Goal: Task Accomplishment & Management: Manage account settings

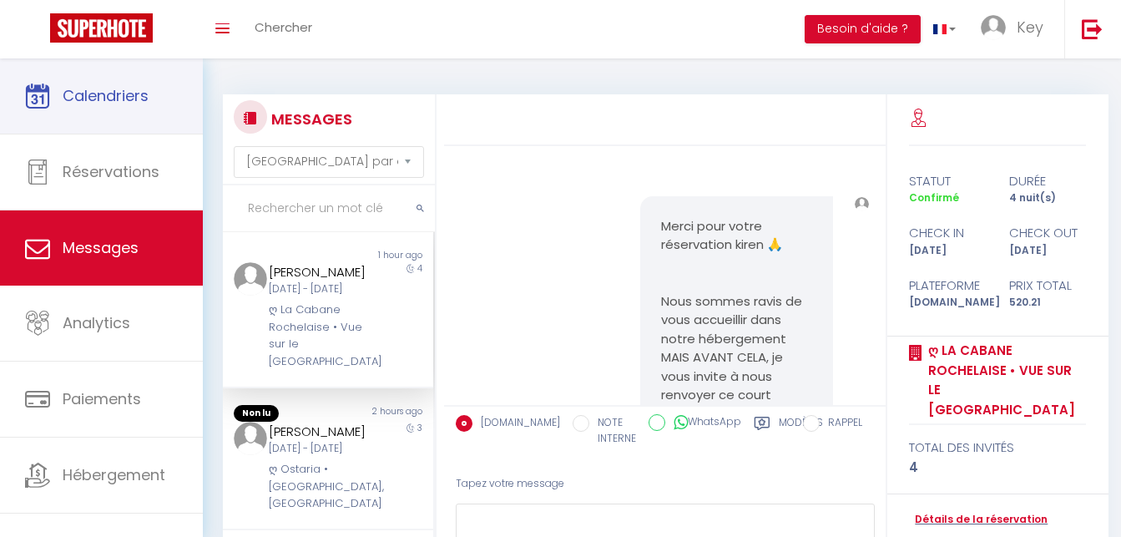
select select "message"
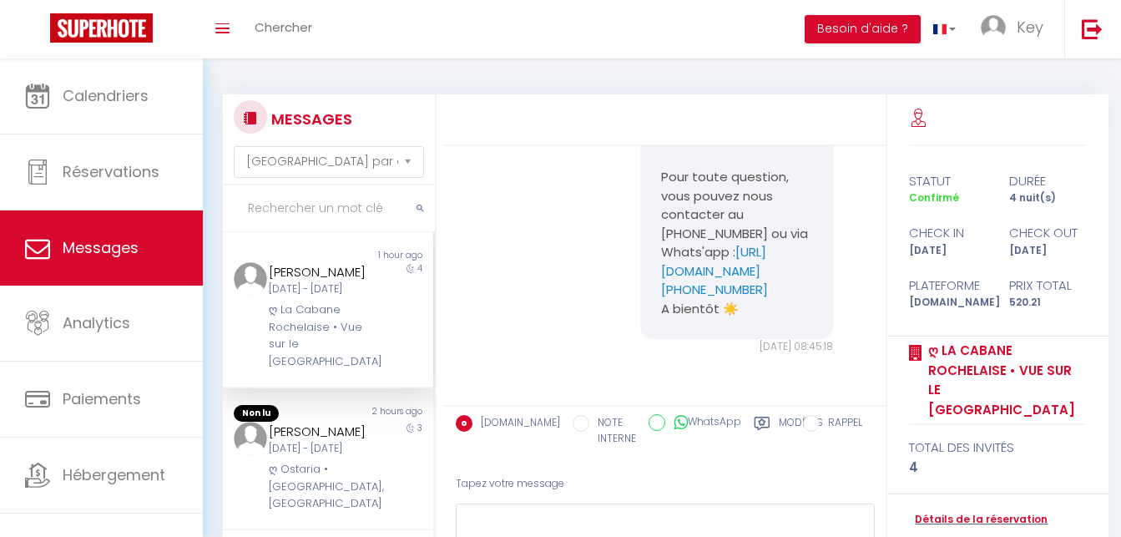
click at [313, 216] on input "text" at bounding box center [329, 208] width 212 height 47
paste input "Emmy"
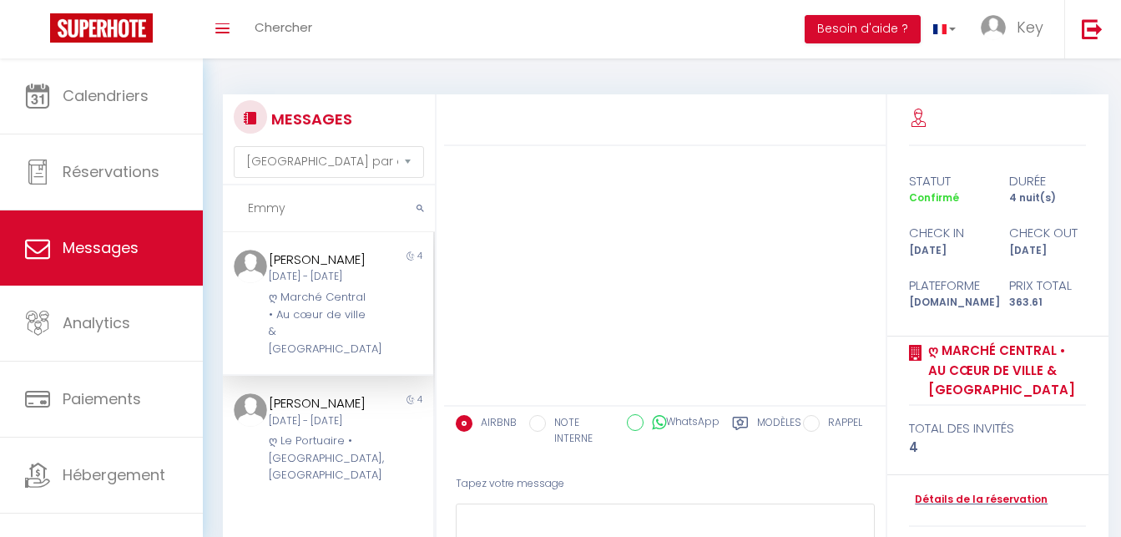
type input "Emmy"
click at [327, 285] on div "[DATE] - [DATE]" at bounding box center [319, 277] width 101 height 16
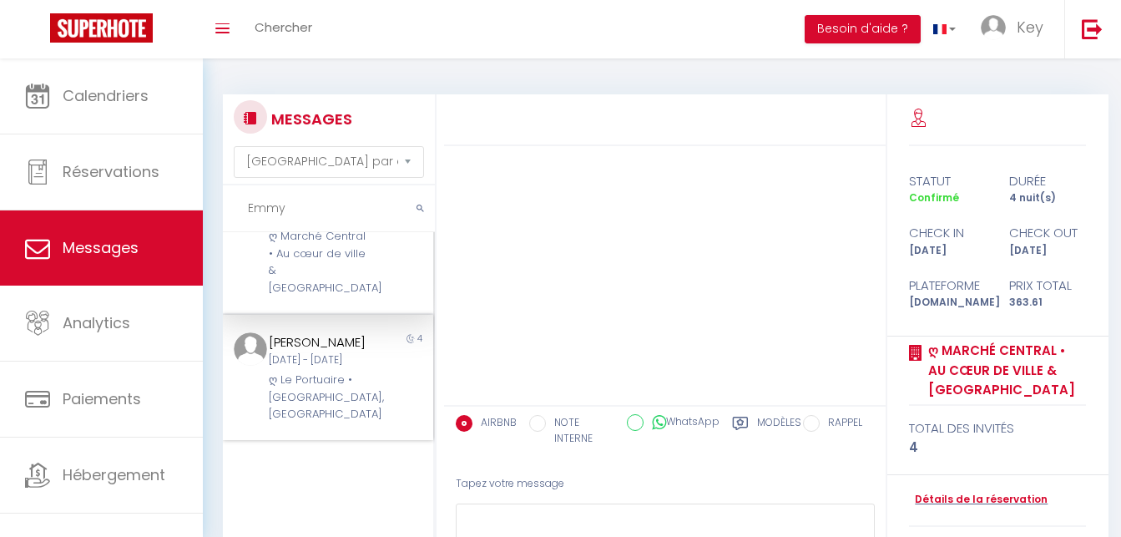
click at [353, 422] on div "ღ Le Portuaire • [GEOGRAPHIC_DATA], [GEOGRAPHIC_DATA]" at bounding box center [319, 396] width 101 height 51
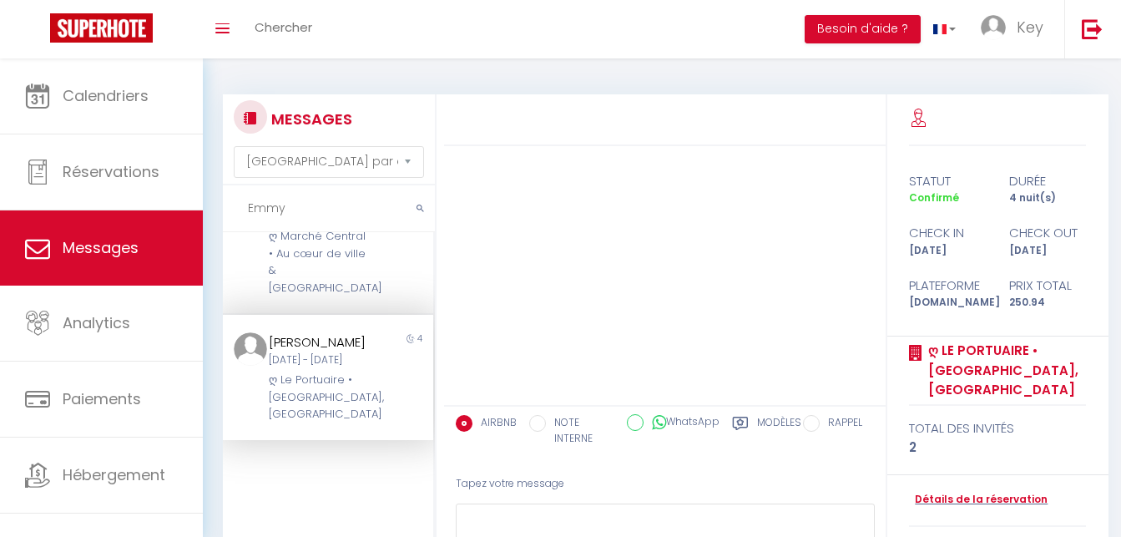
click at [786, 425] on label "Modèles" at bounding box center [779, 432] width 44 height 34
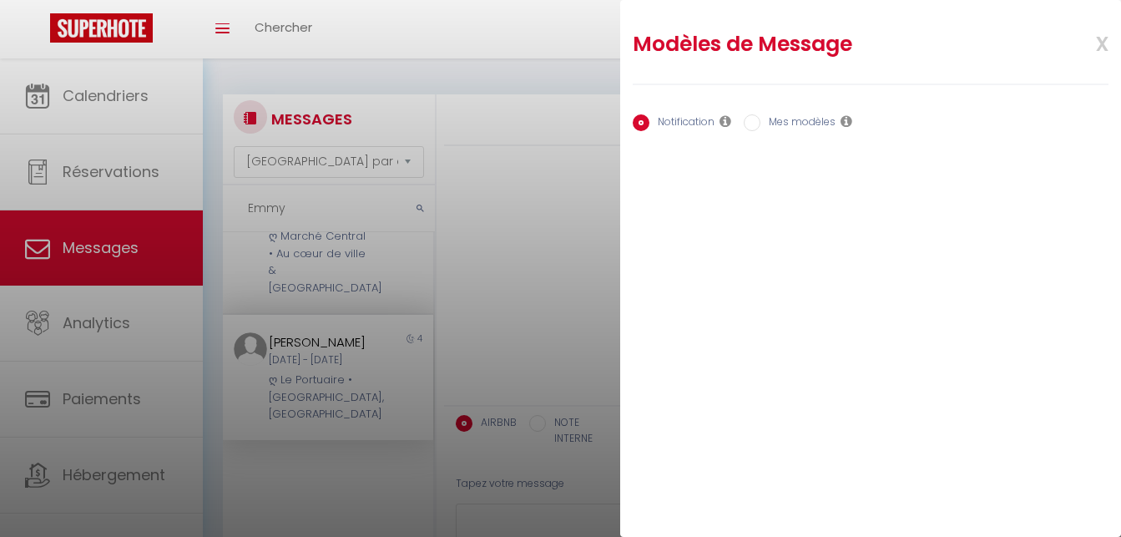
click at [783, 132] on label "Mes modèles" at bounding box center [797, 123] width 75 height 18
click at [760, 131] on input "Mes modèles" at bounding box center [752, 122] width 17 height 17
radio input "true"
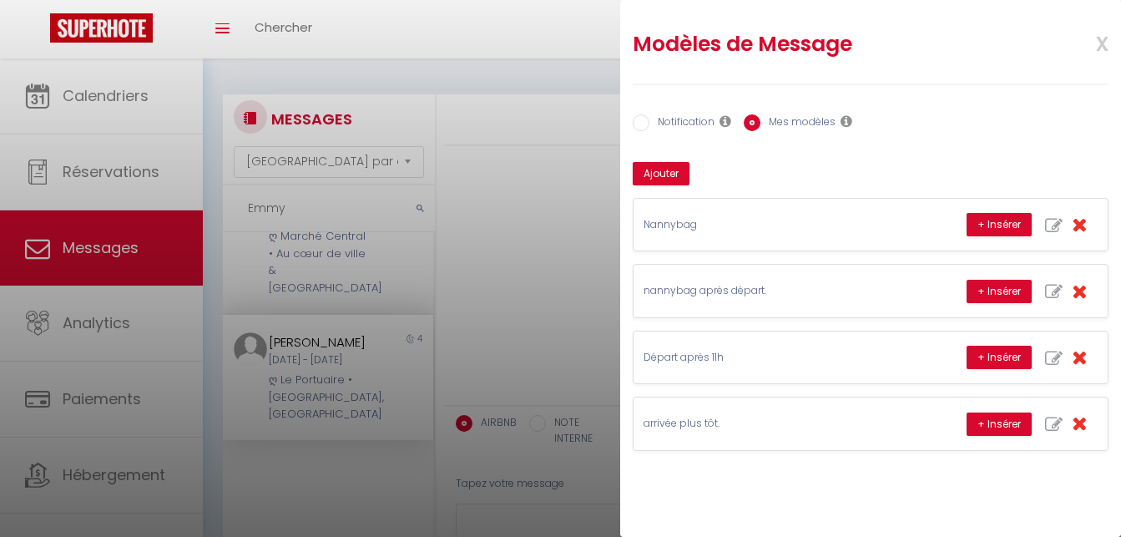
click at [658, 120] on label "Notification" at bounding box center [681, 123] width 65 height 18
click at [649, 120] on input "Notification" at bounding box center [641, 122] width 17 height 17
radio input "true"
radio input "false"
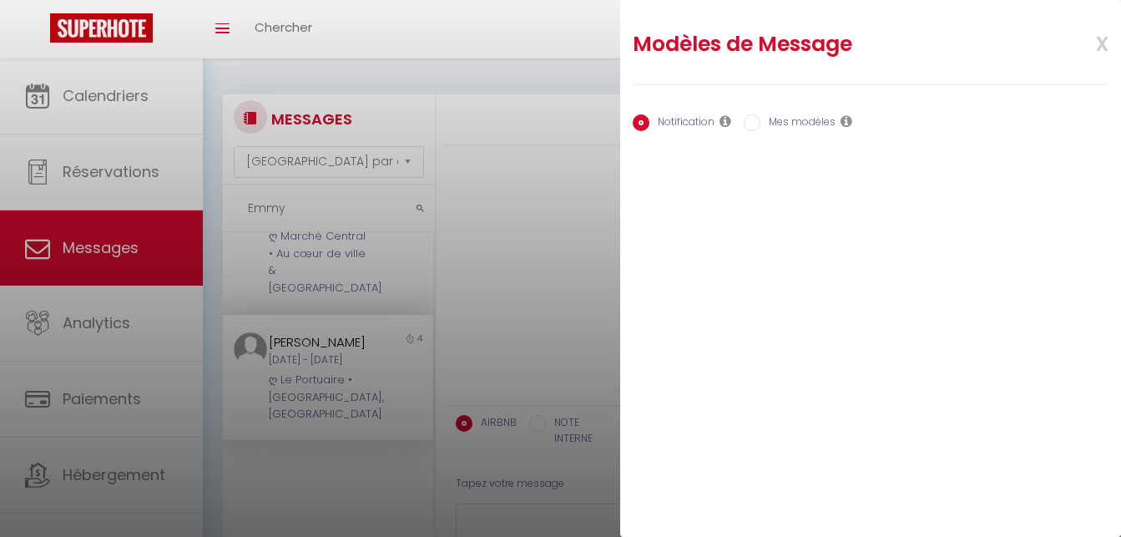
click at [543, 237] on div at bounding box center [560, 268] width 1121 height 537
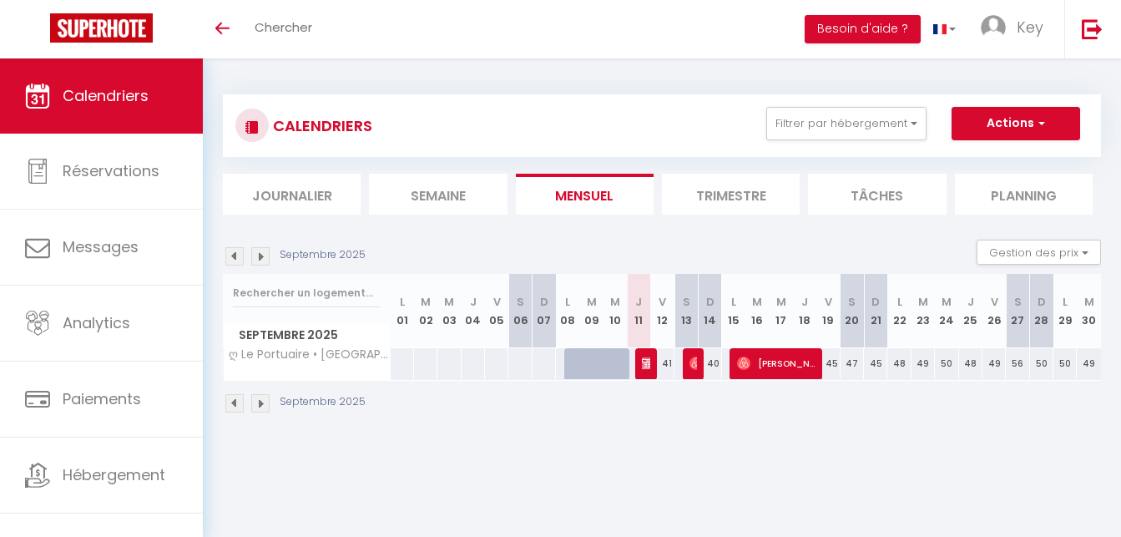
click at [785, 376] on span "[PERSON_NAME]" at bounding box center [776, 363] width 78 height 32
select select "OK"
select select "0"
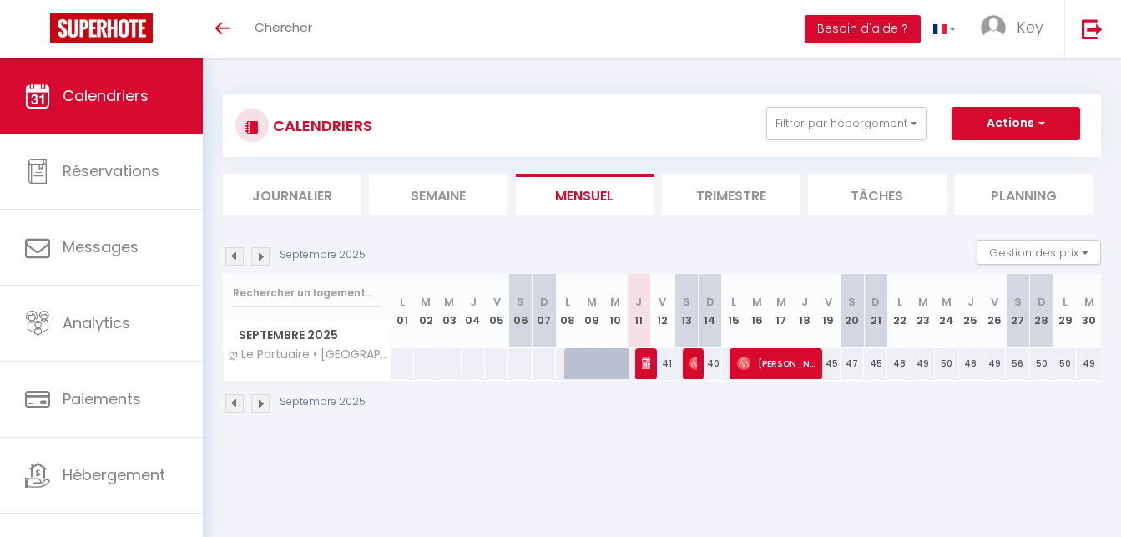
select select "1"
select select
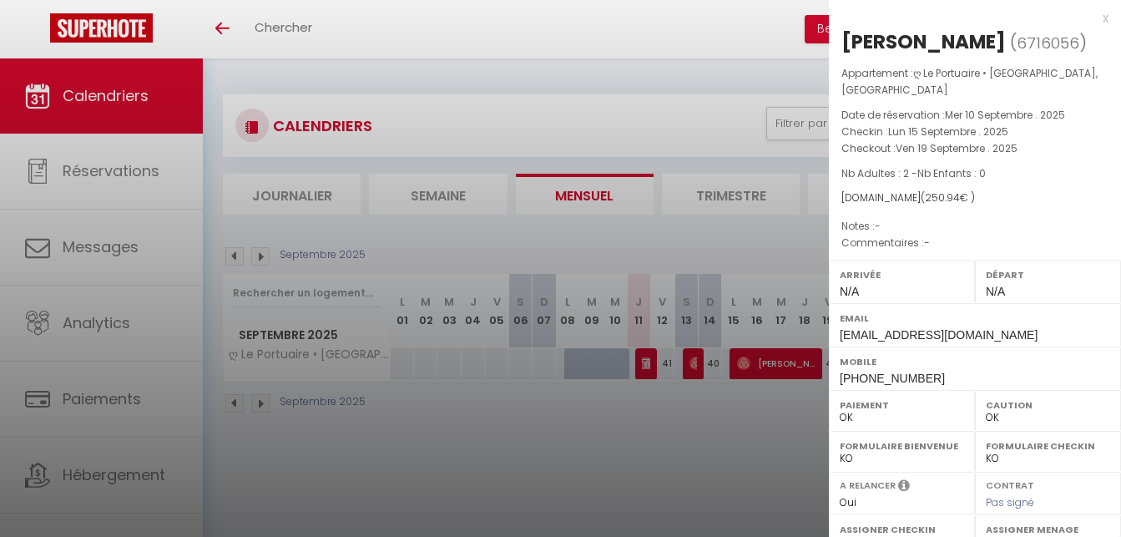
click at [889, 48] on div "[PERSON_NAME]" at bounding box center [923, 41] width 164 height 27
copy div "Emmy"
click at [689, 107] on div at bounding box center [560, 268] width 1121 height 537
checkbox input "false"
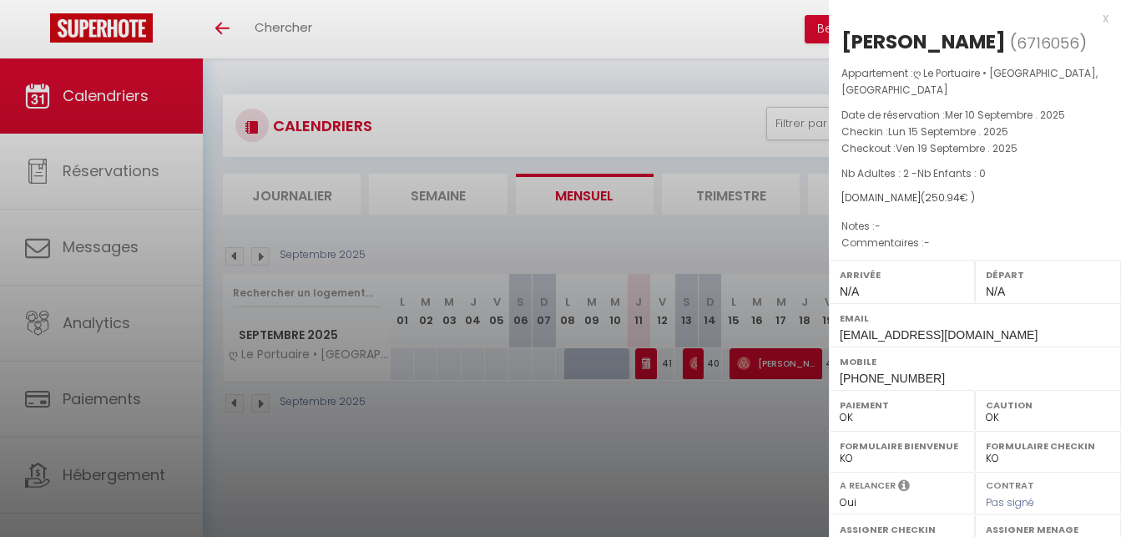
checkbox input "false"
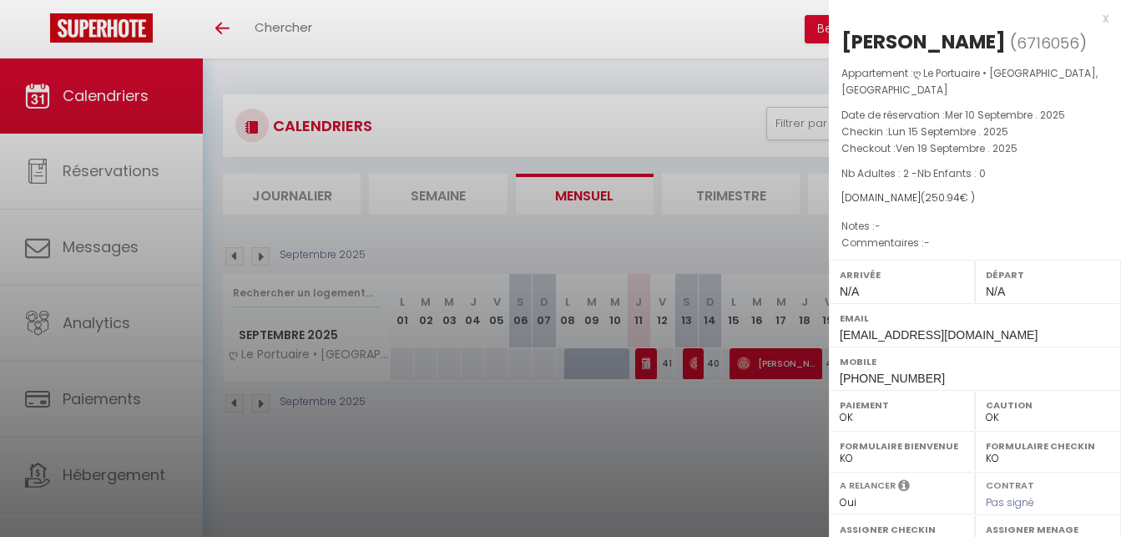
checkbox input "false"
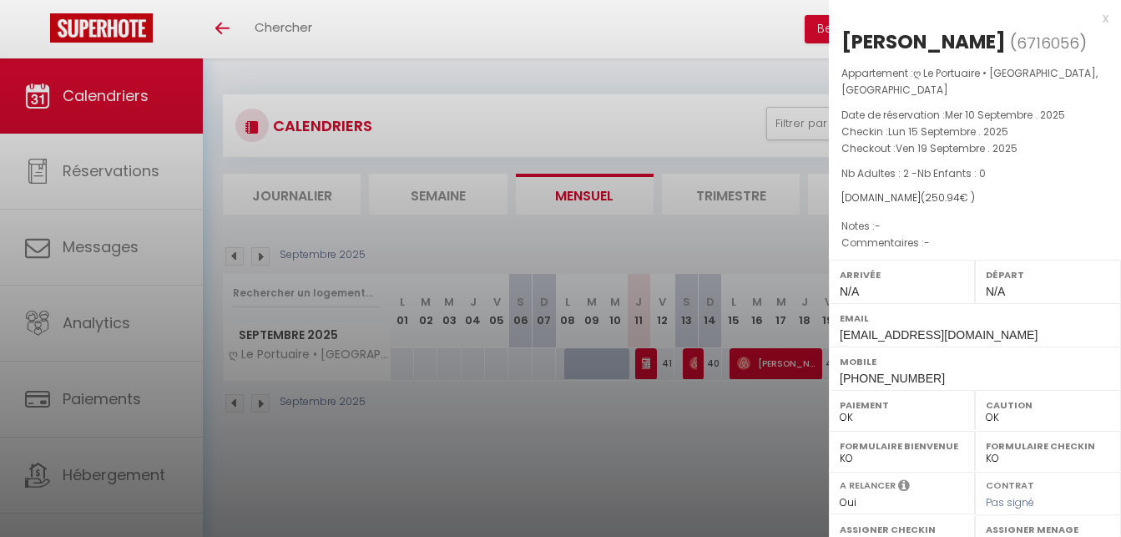
checkbox input "false"
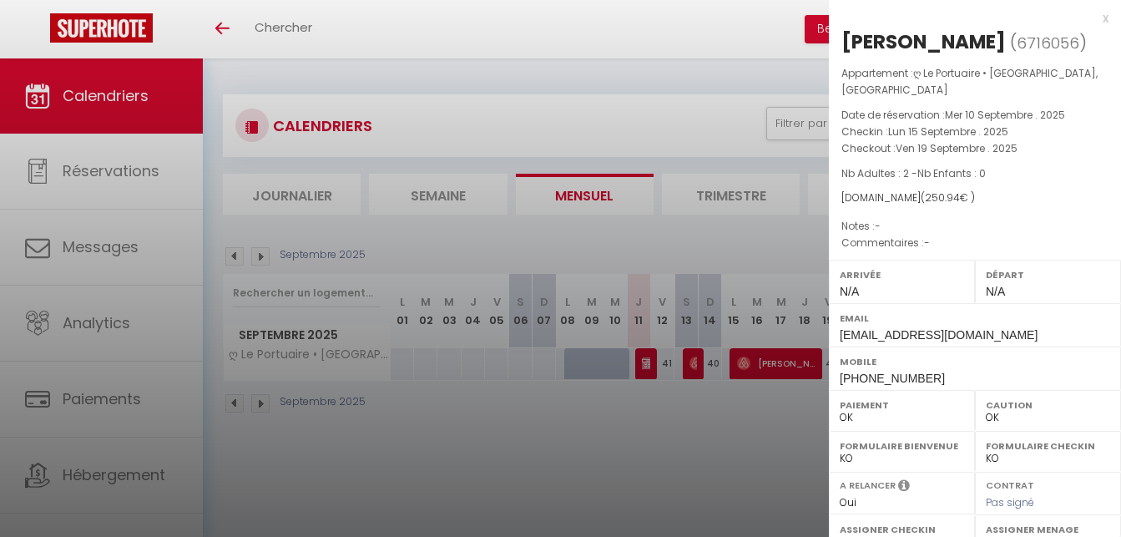
checkbox input "false"
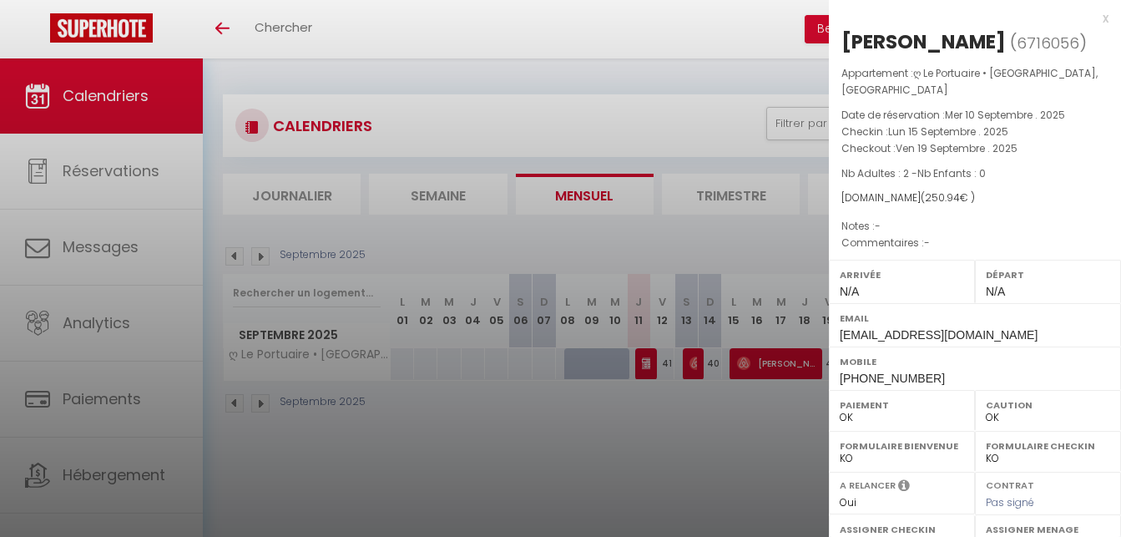
checkbox input "false"
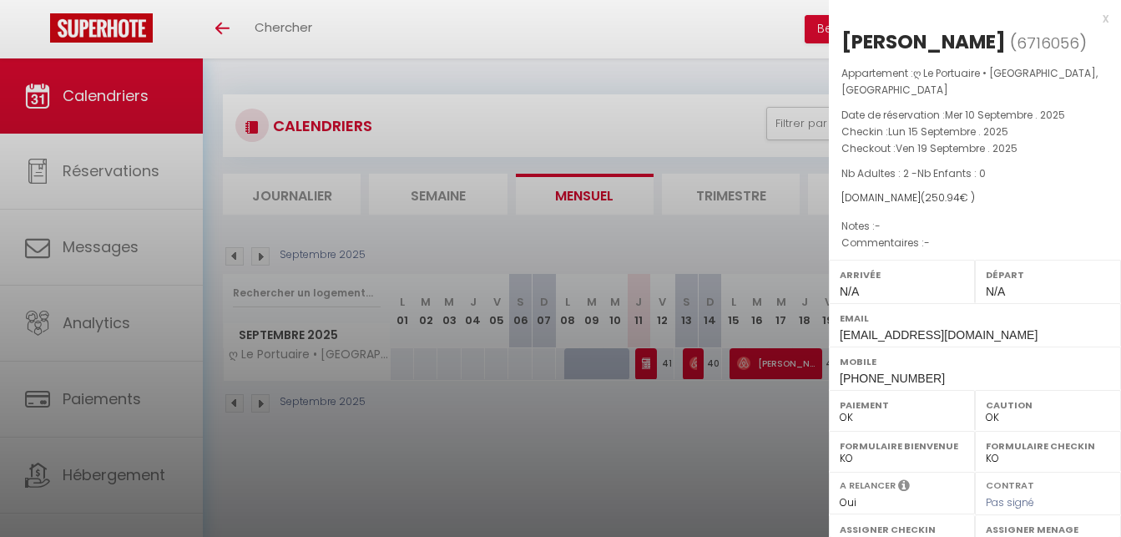
checkbox input "false"
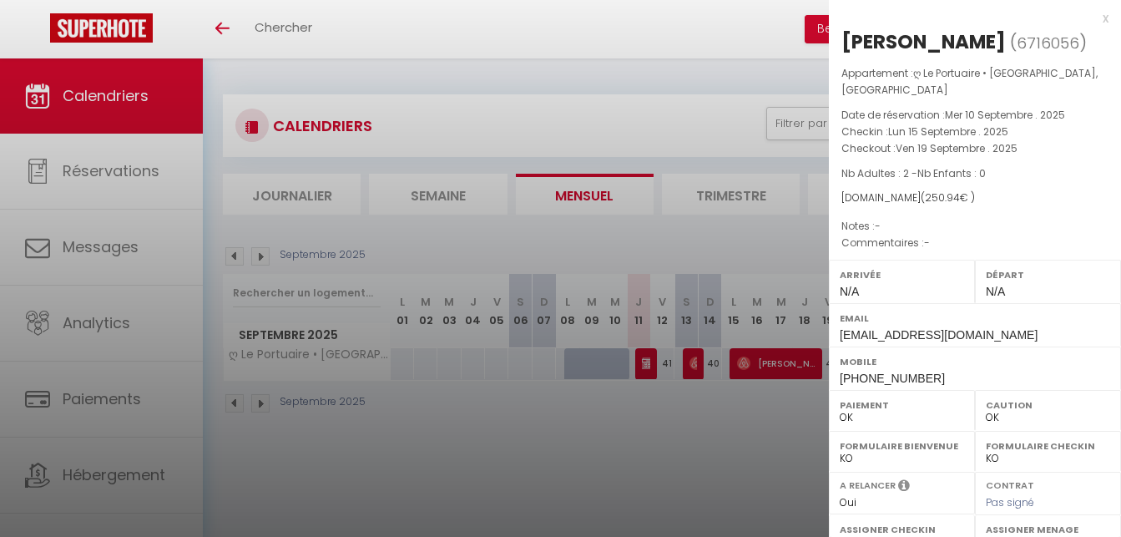
checkbox input "false"
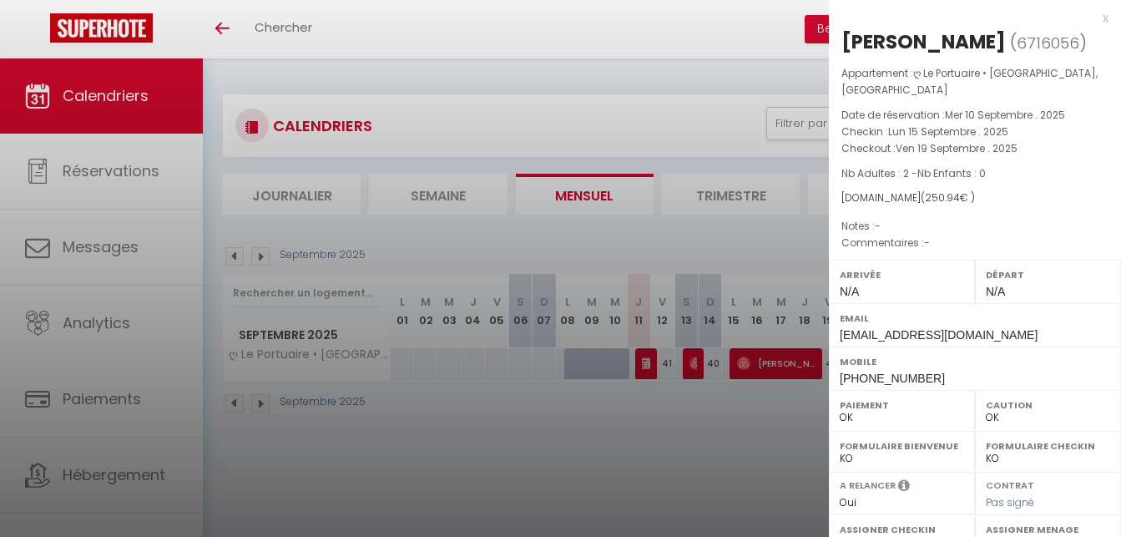
checkbox input "false"
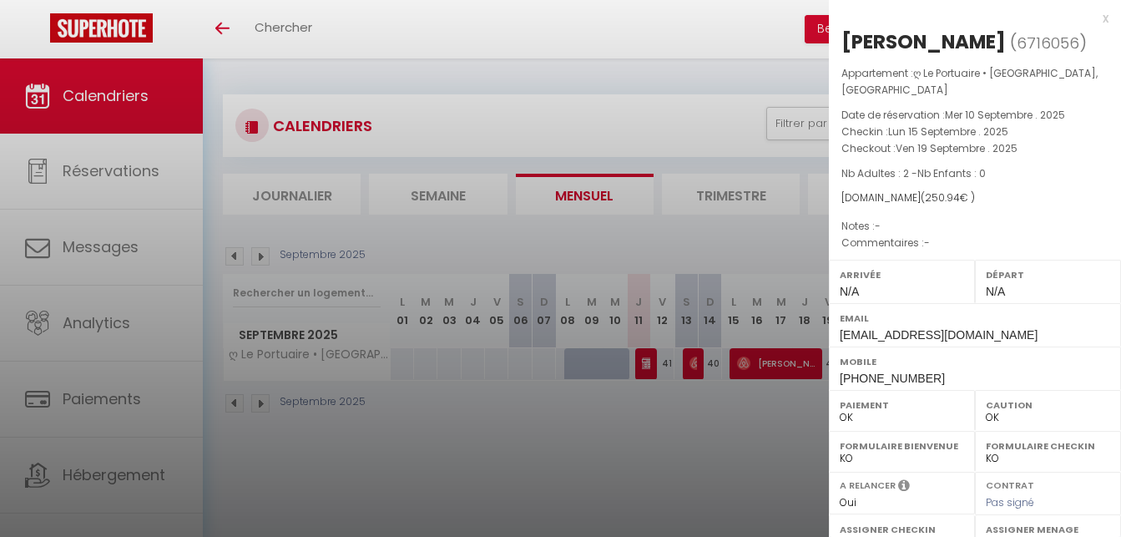
checkbox input "false"
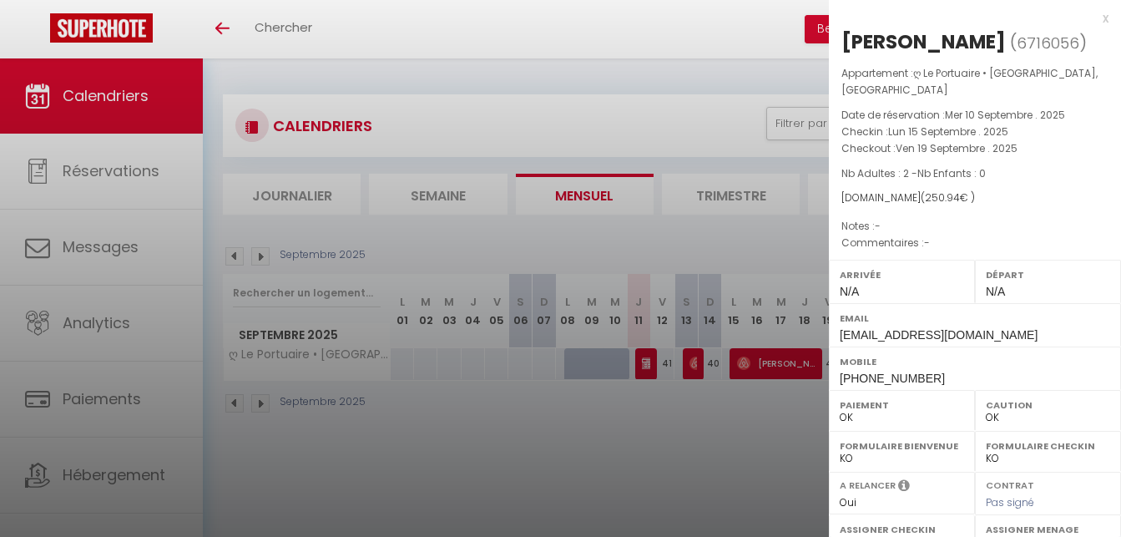
checkbox input "false"
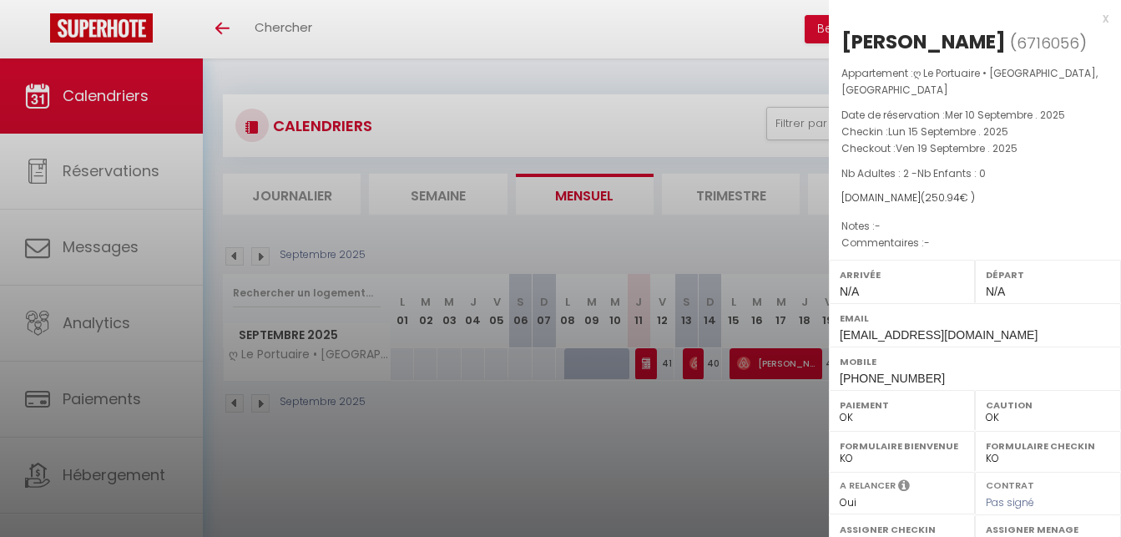
checkbox input "false"
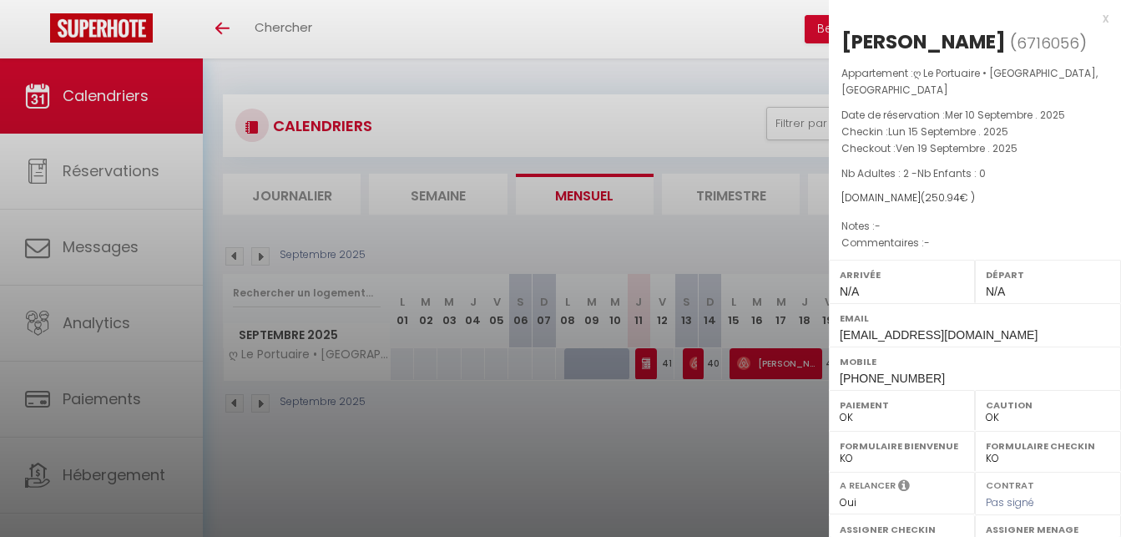
checkbox input "false"
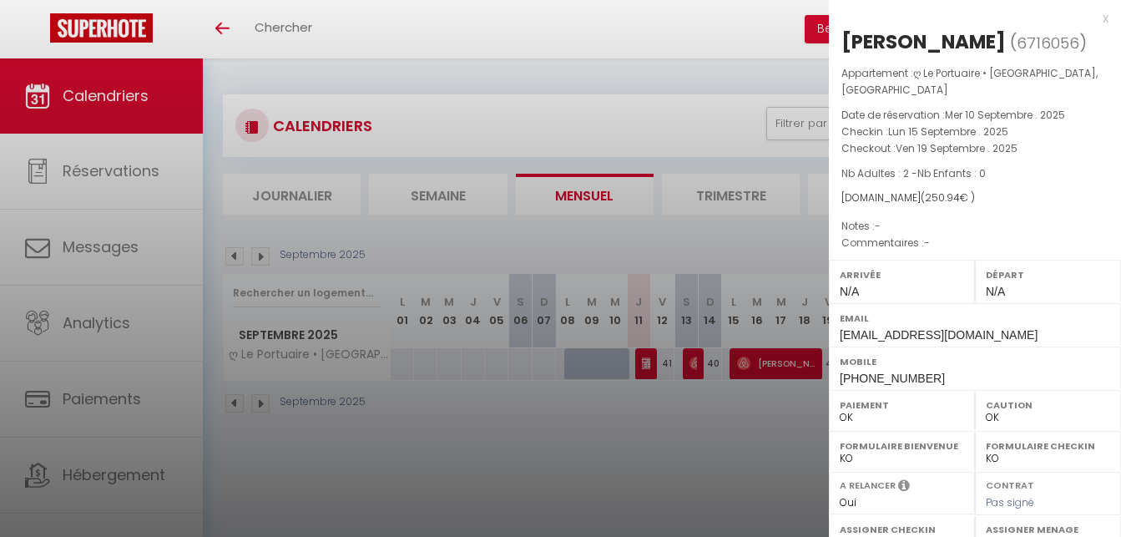
checkbox input "false"
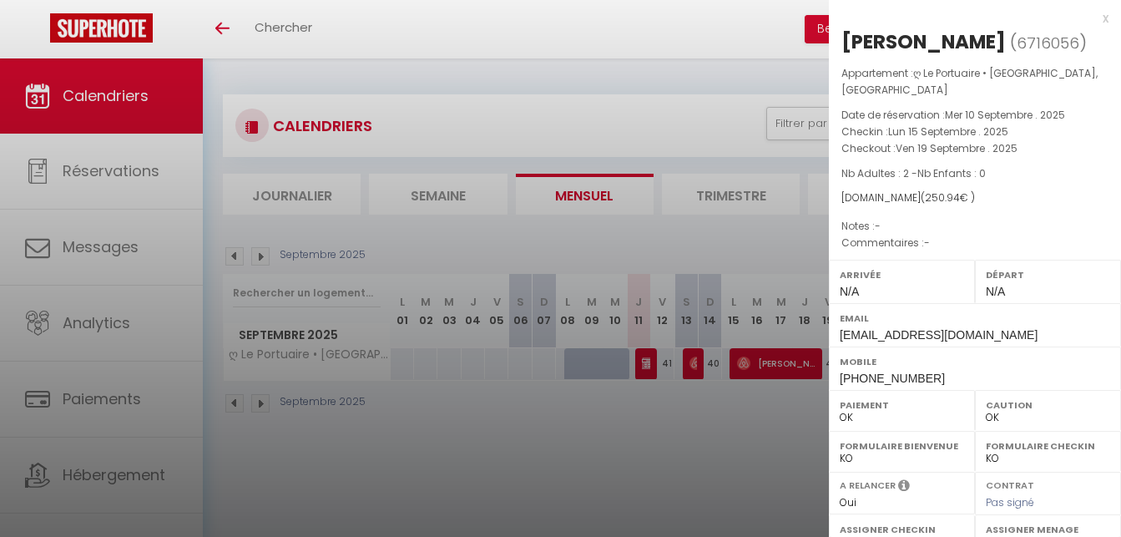
checkbox input "false"
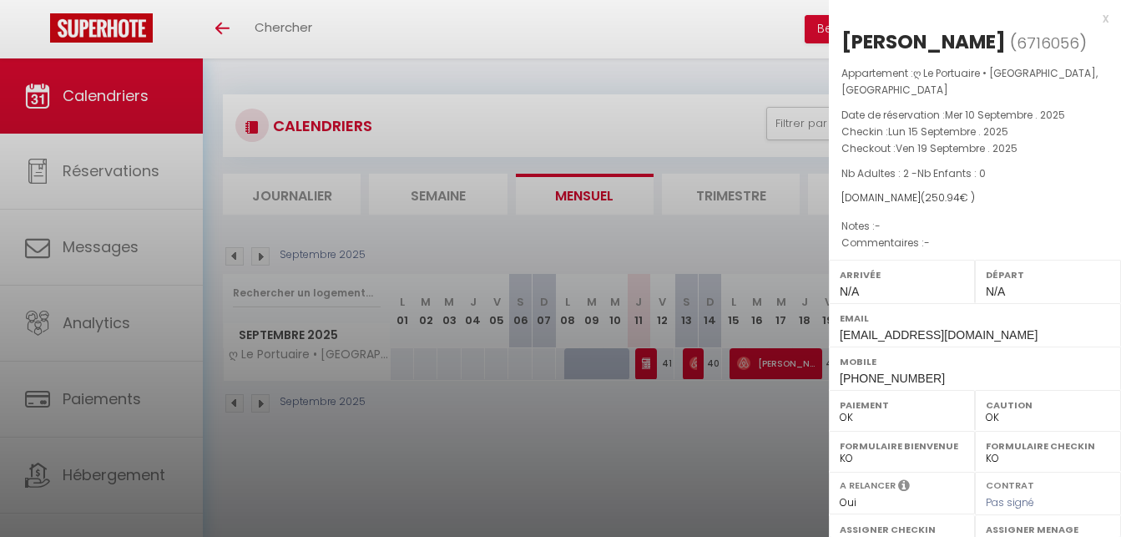
checkbox input "false"
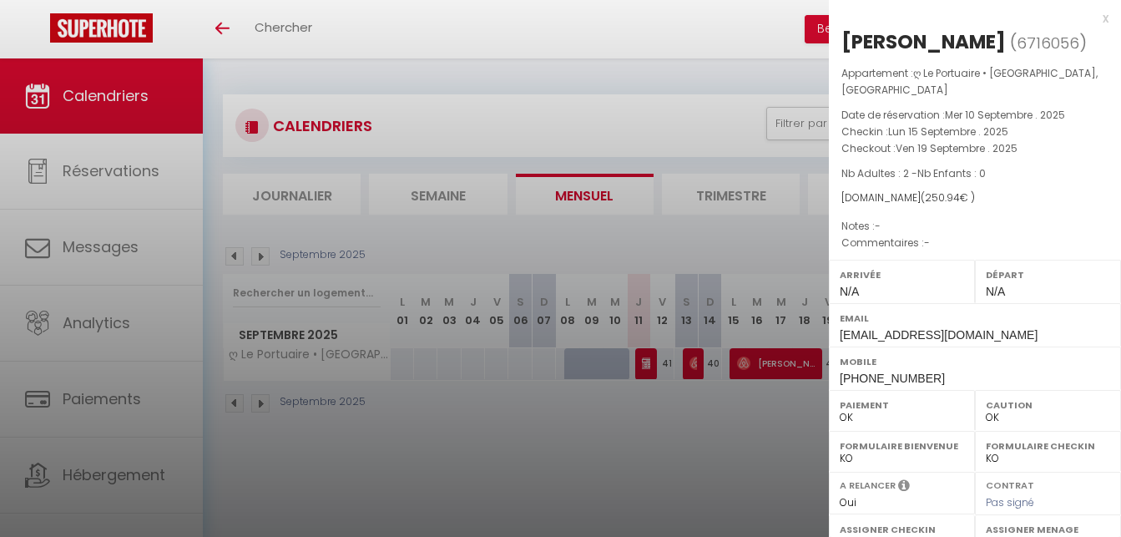
checkbox input "false"
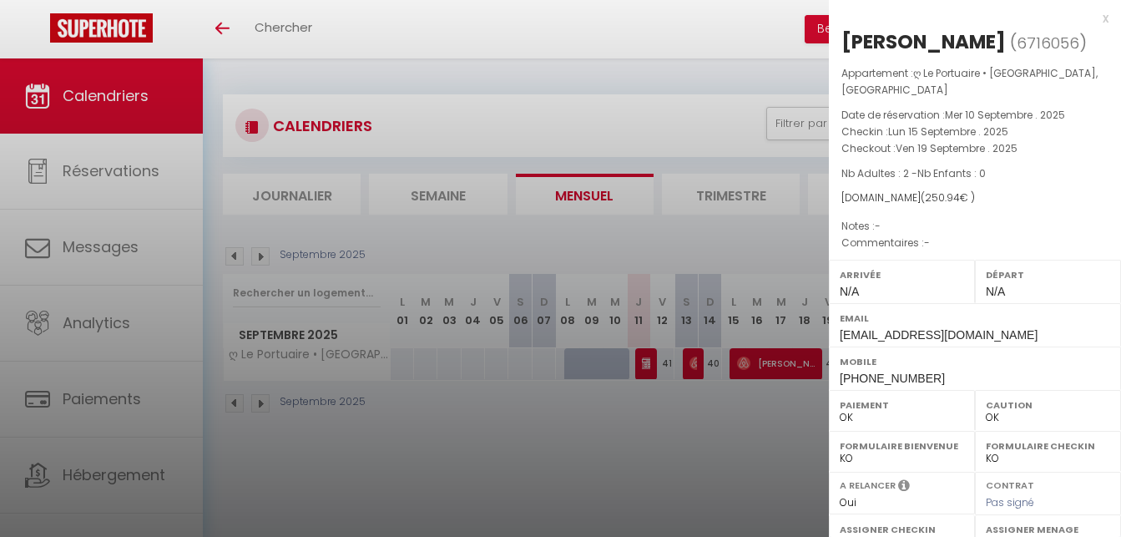
checkbox input "false"
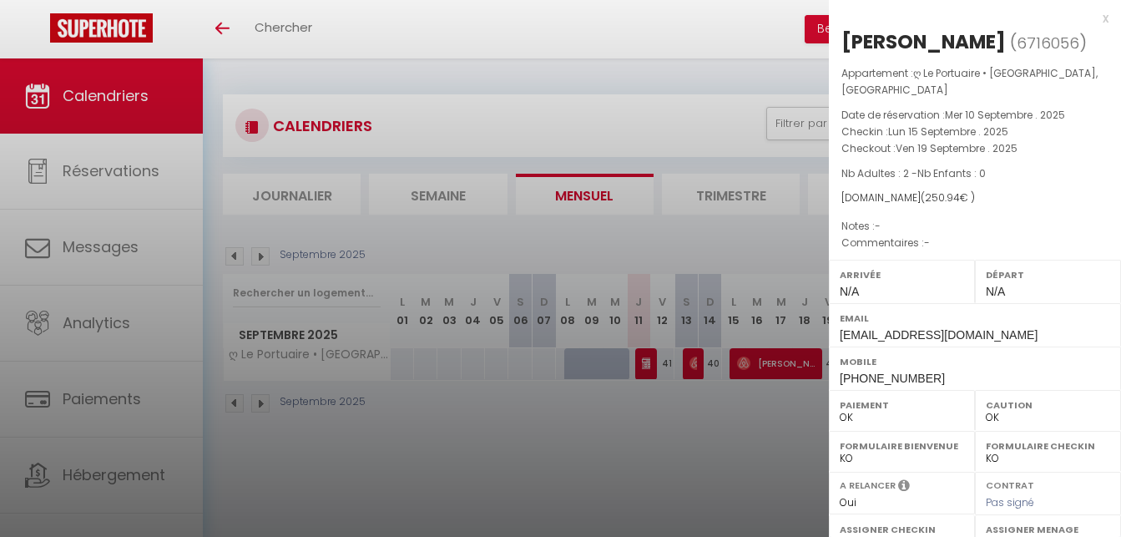
checkbox input "false"
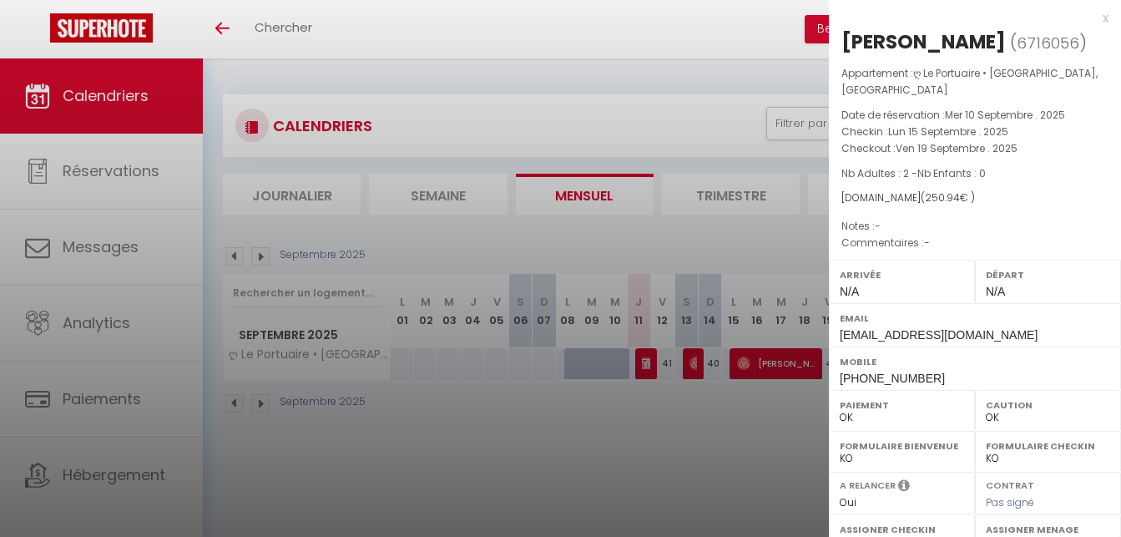
checkbox input "false"
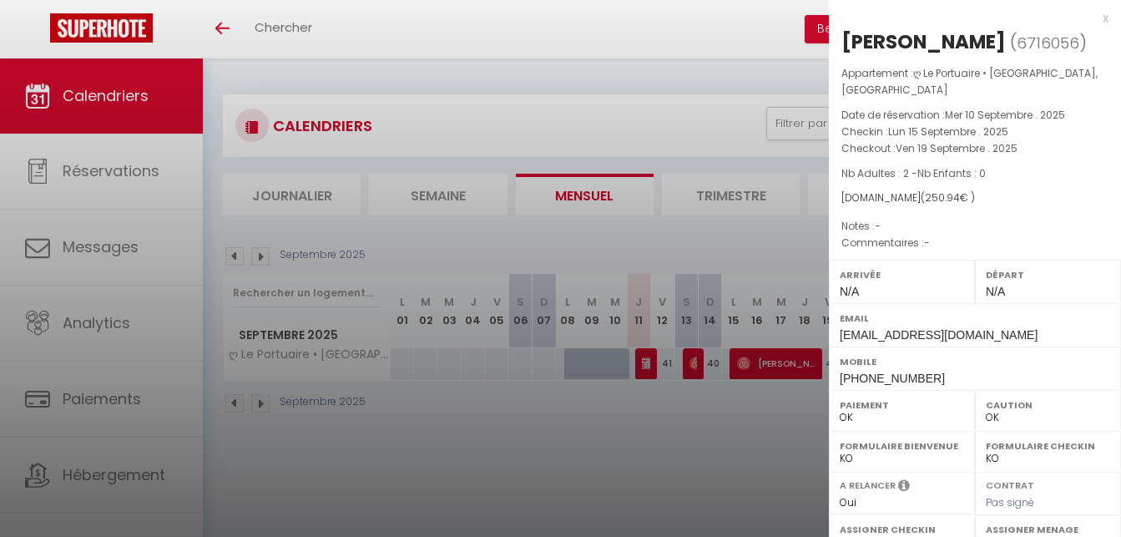
checkbox input "false"
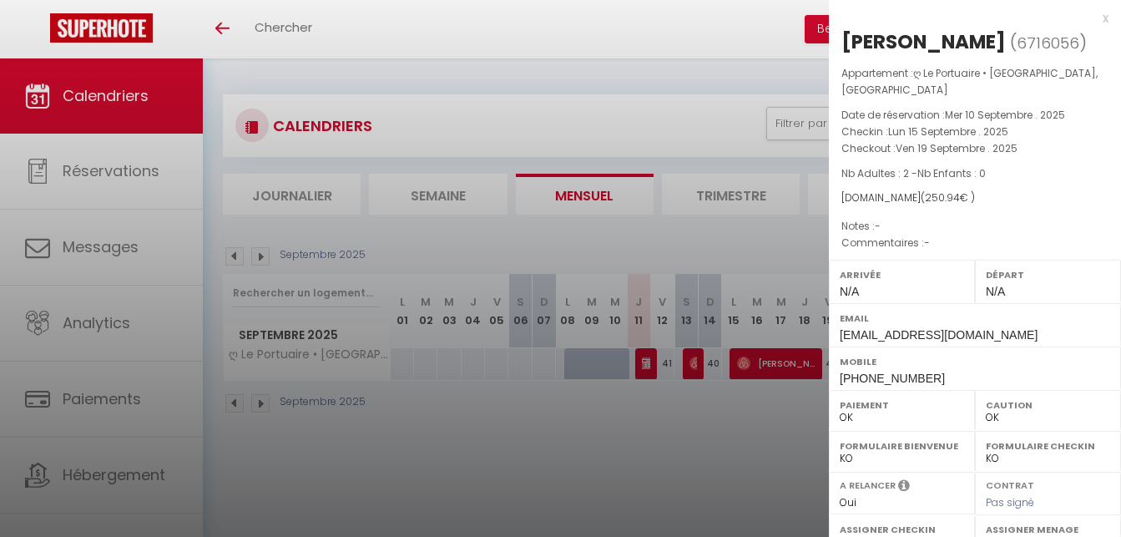
checkbox input "false"
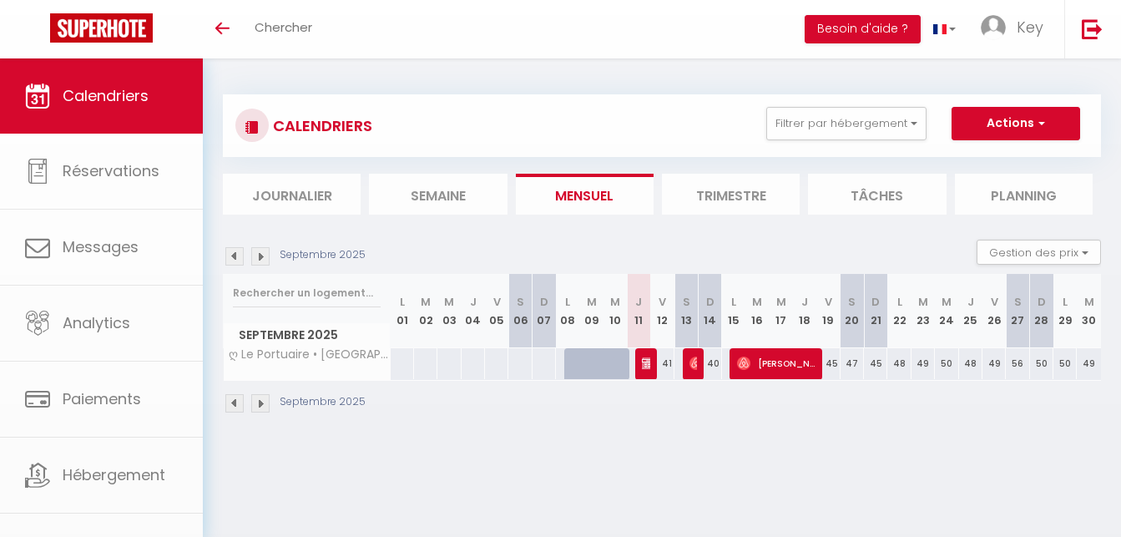
click at [823, 120] on div at bounding box center [560, 268] width 1121 height 537
checkbox input "false"
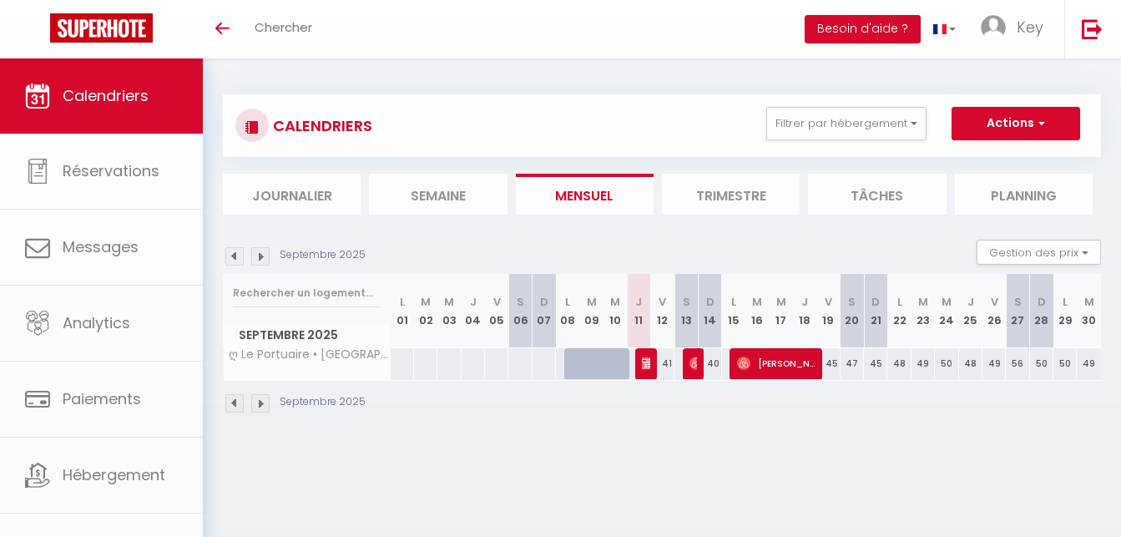
checkbox input "false"
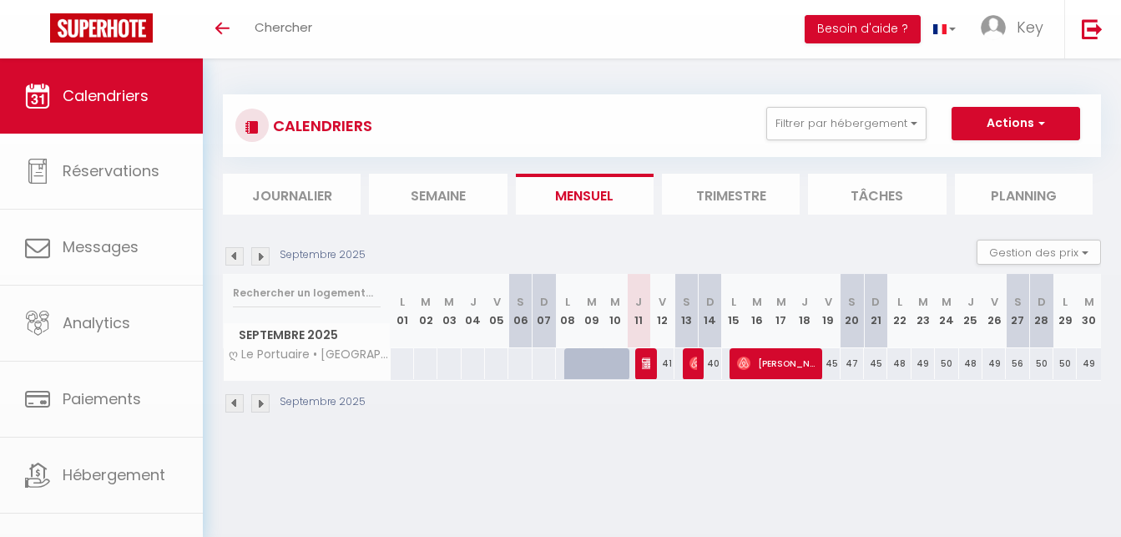
checkbox input "false"
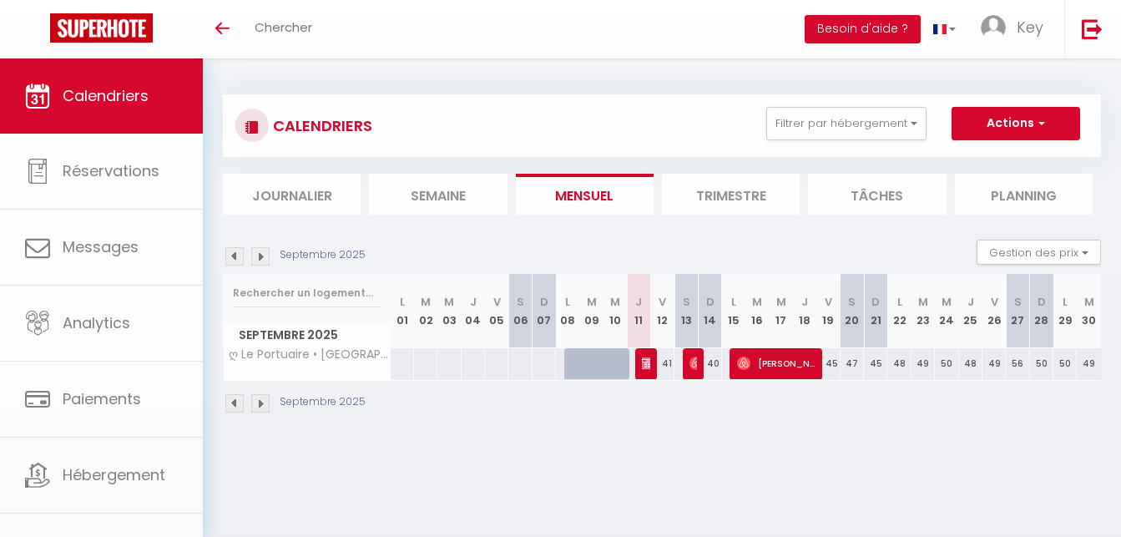
checkbox input "false"
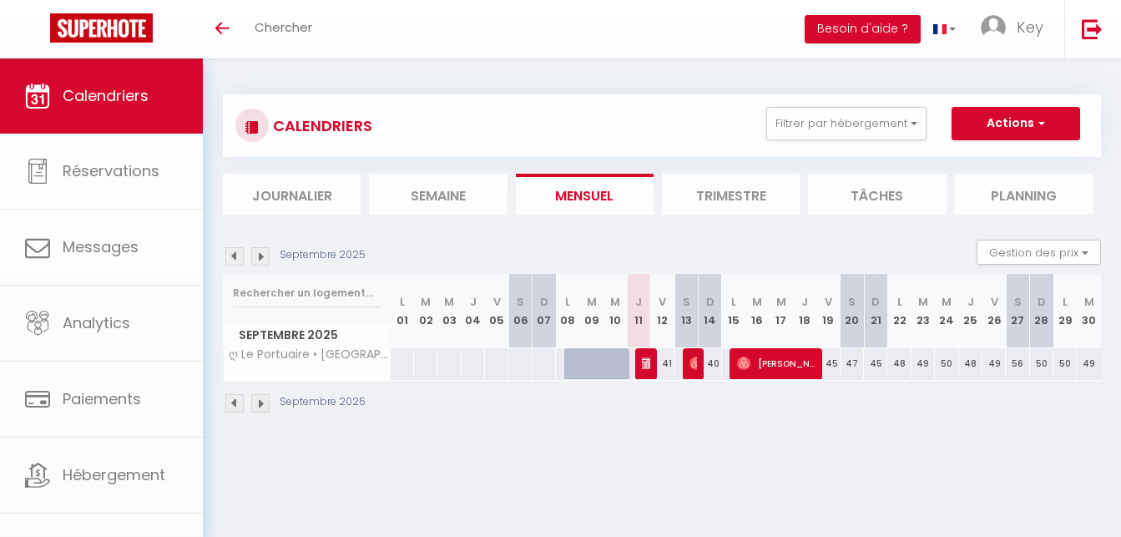
checkbox input "false"
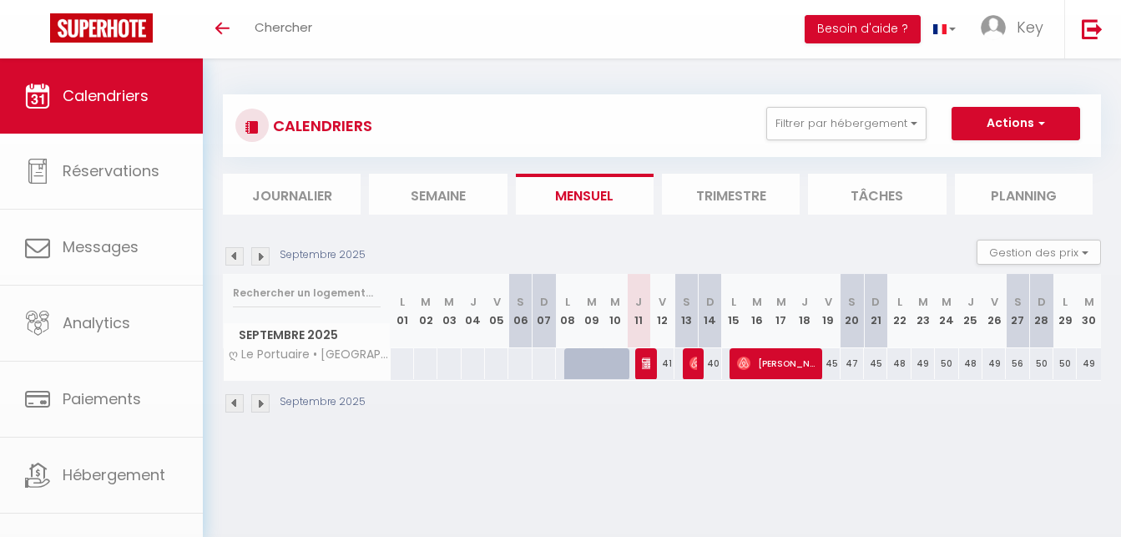
checkbox input "false"
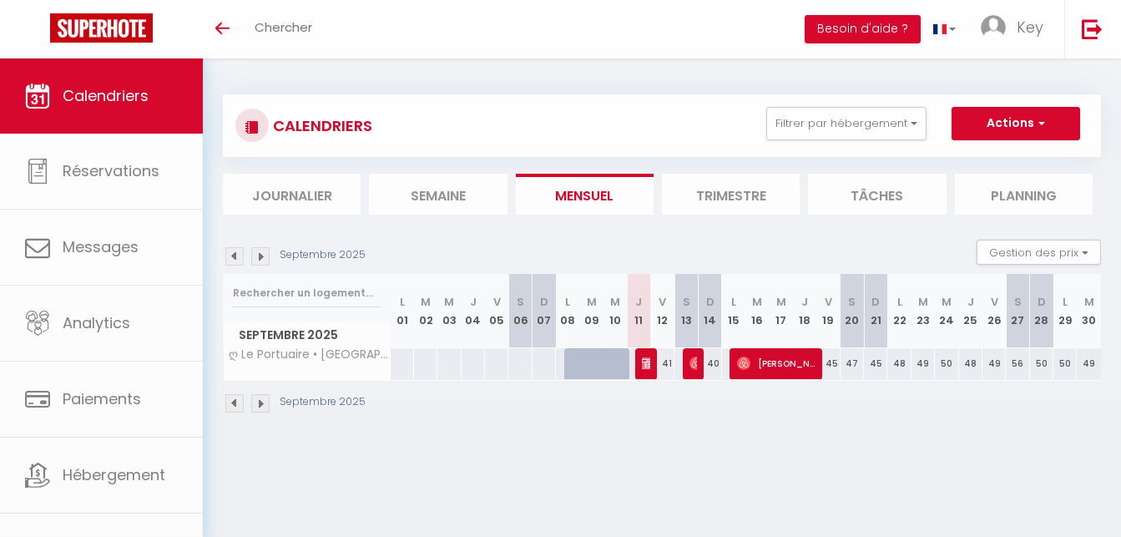
checkbox input "false"
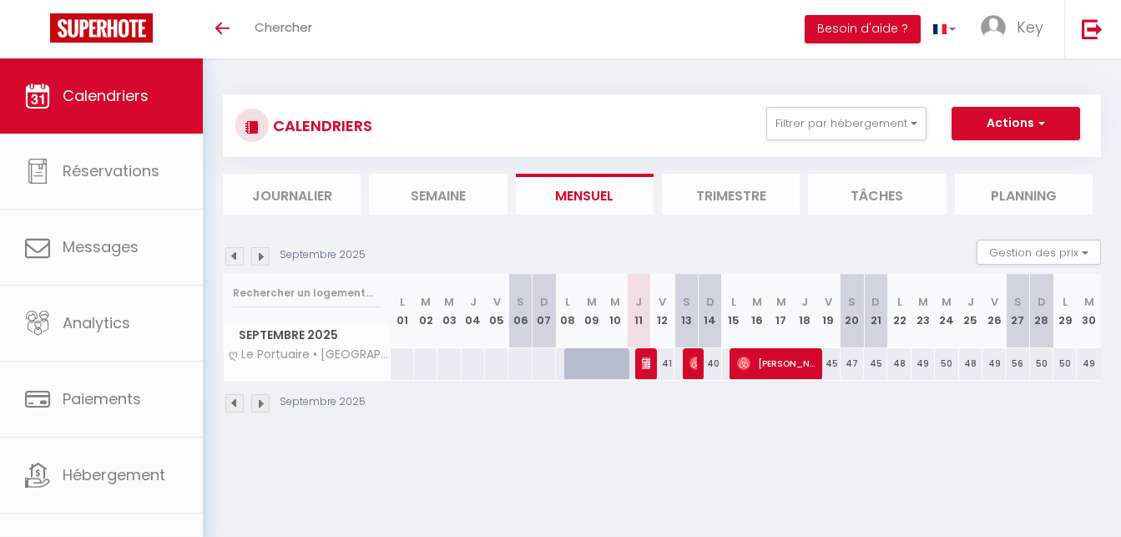
checkbox input "false"
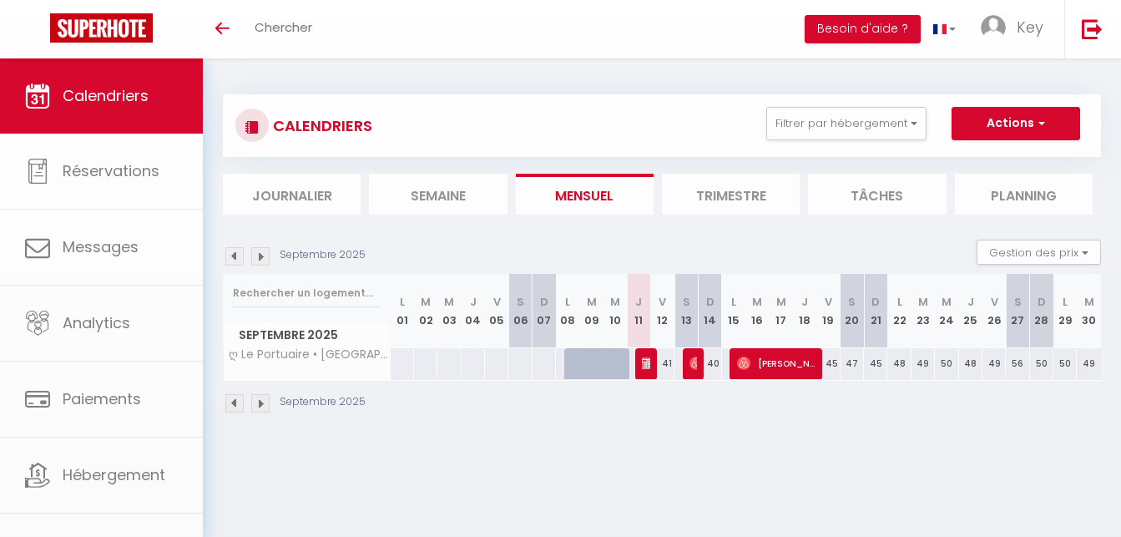
checkbox input "false"
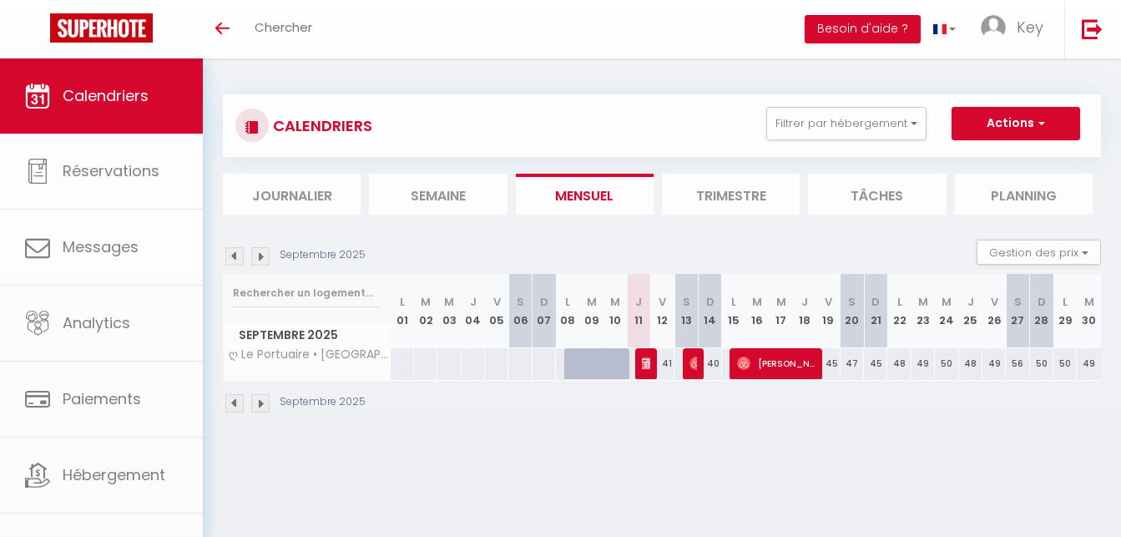
checkbox input "false"
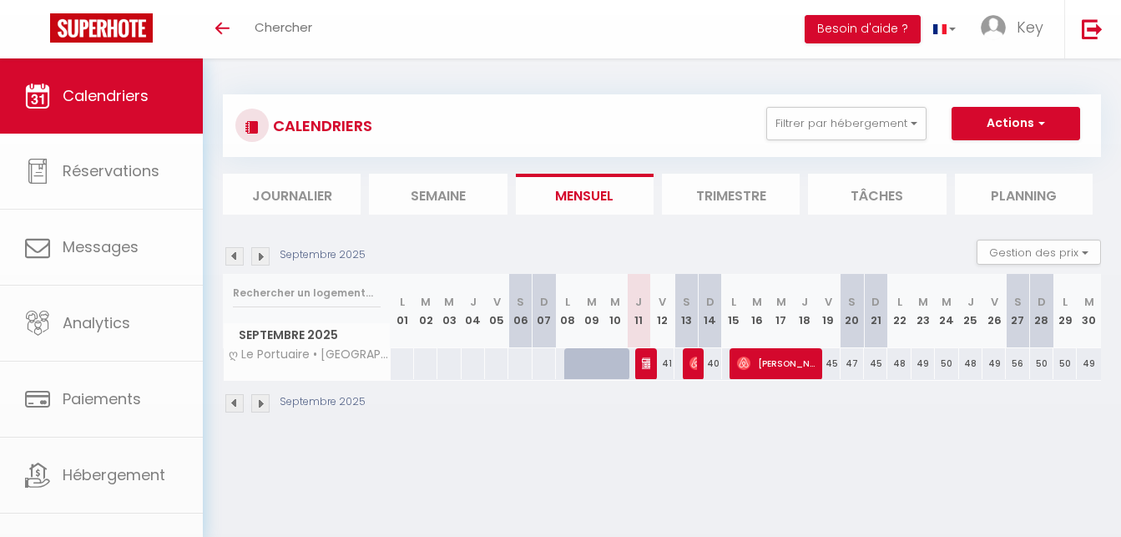
checkbox input "false"
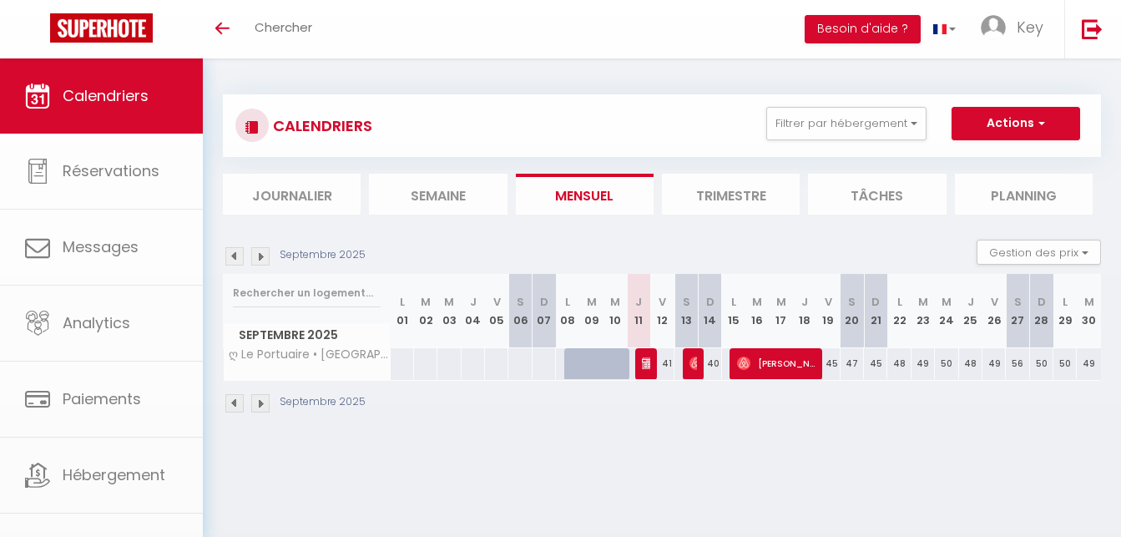
checkbox input "false"
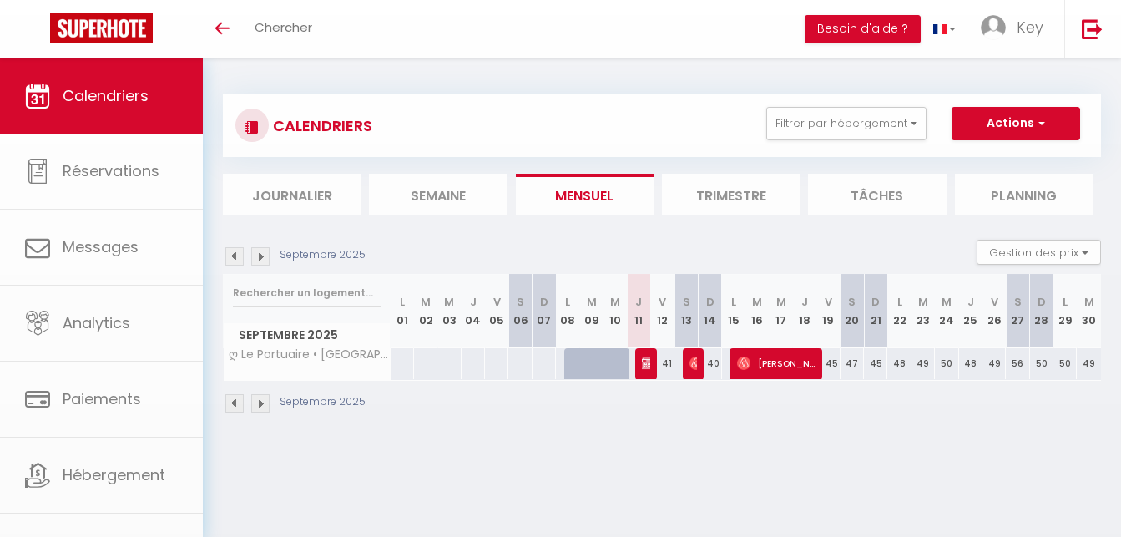
checkbox input "false"
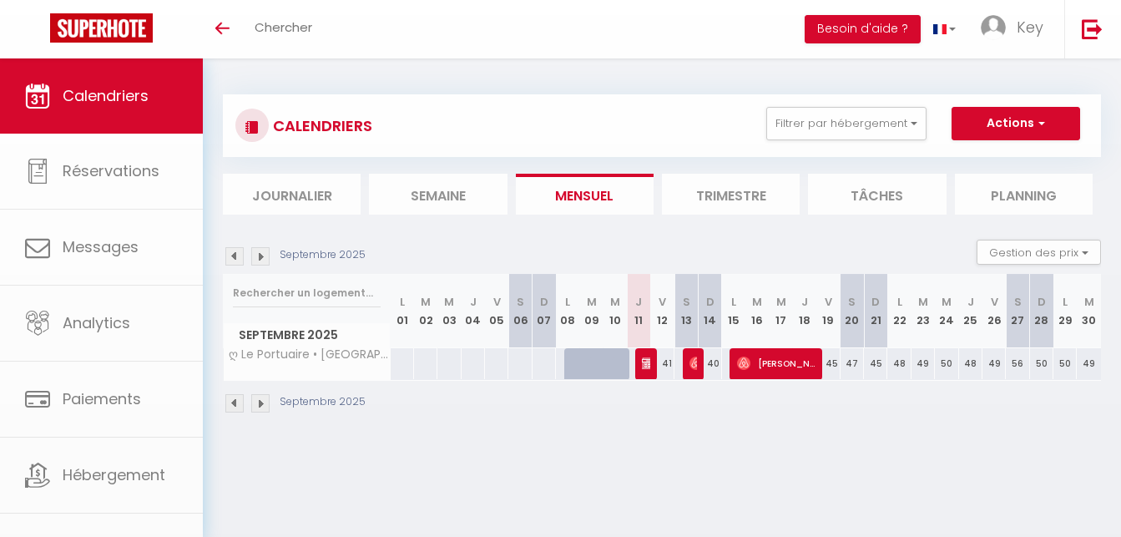
checkbox input "false"
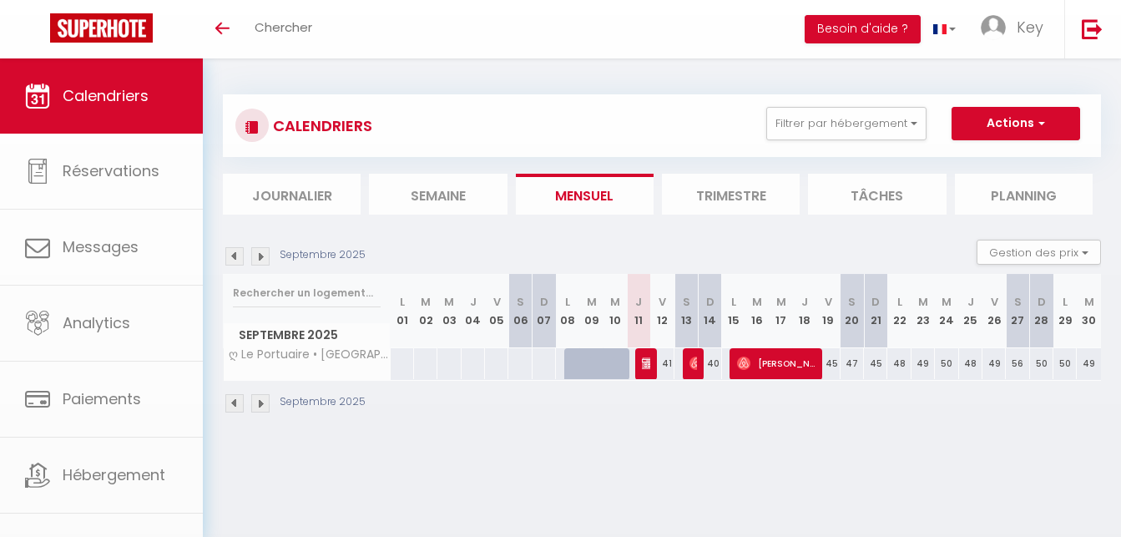
checkbox input "false"
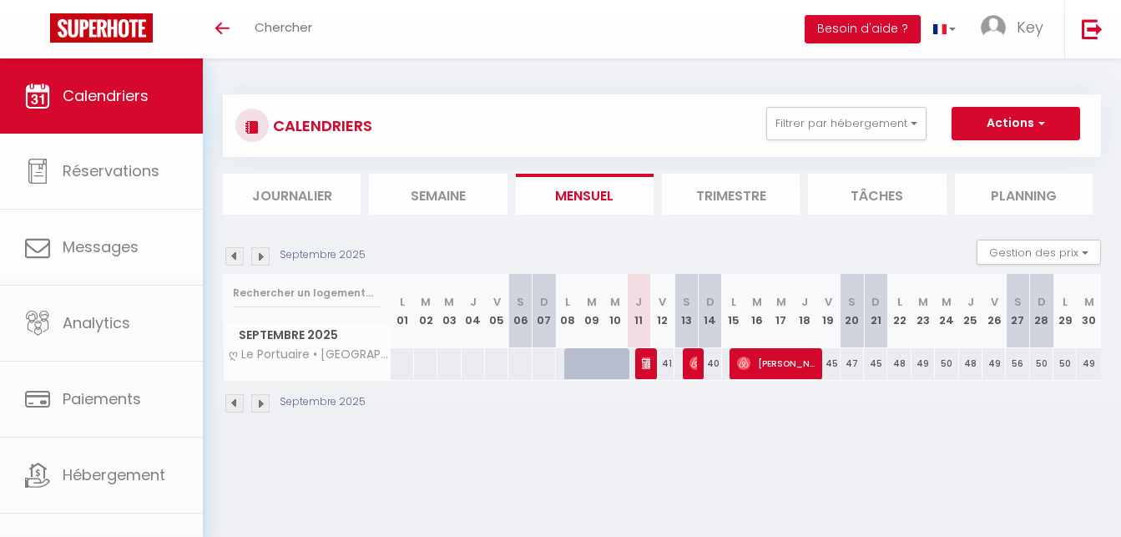
checkbox input "false"
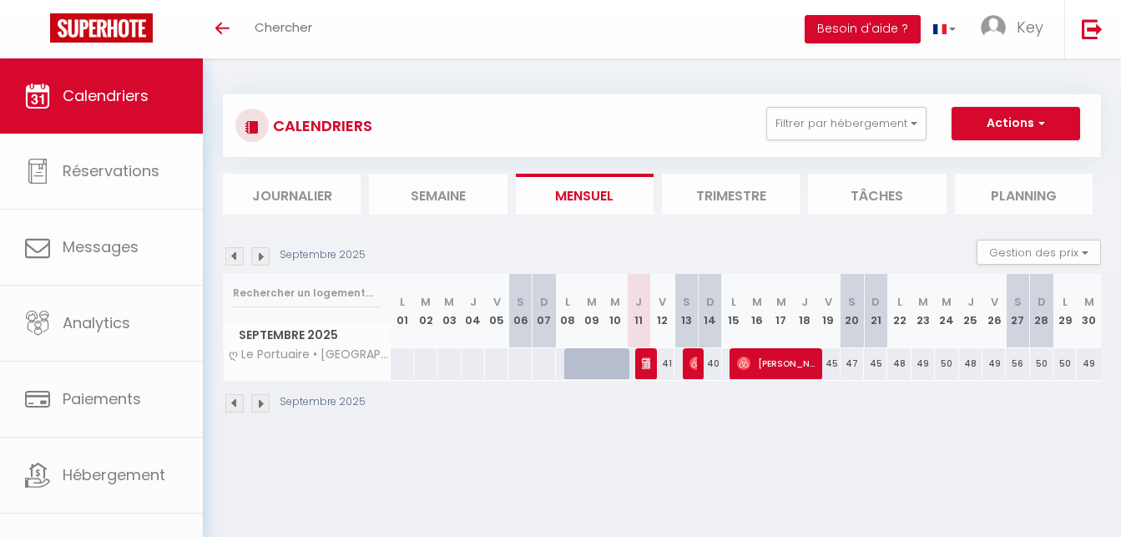
checkbox input "false"
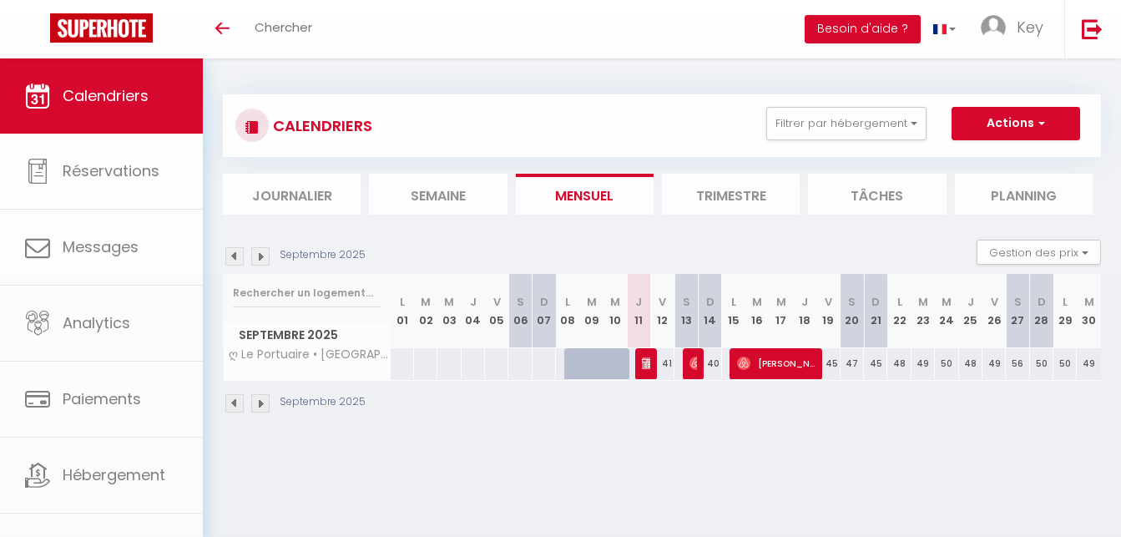
checkbox input "false"
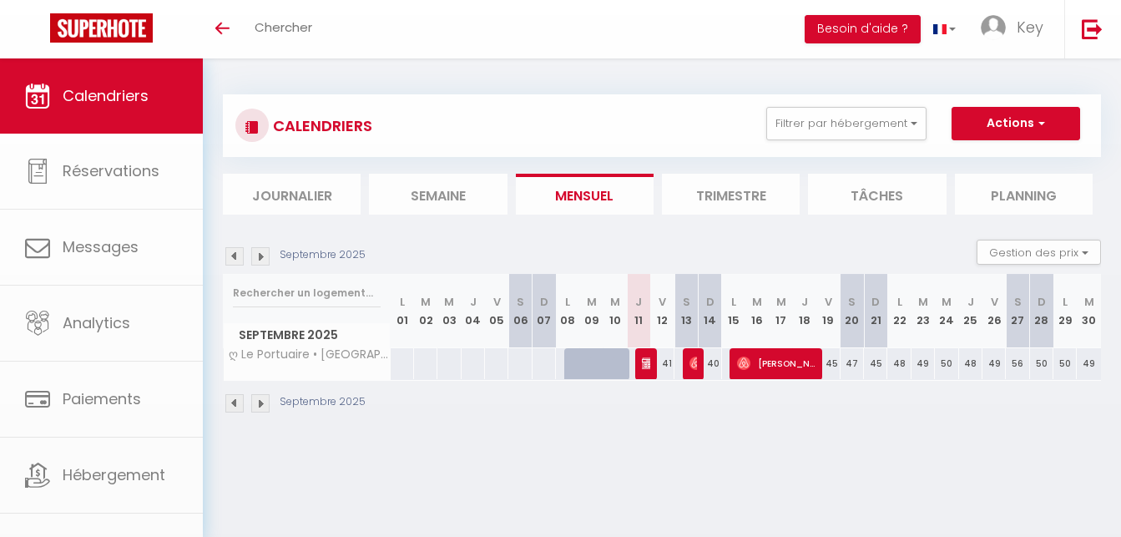
checkbox input "false"
click at [840, 134] on button "Filtrer par hébergement" at bounding box center [846, 123] width 160 height 33
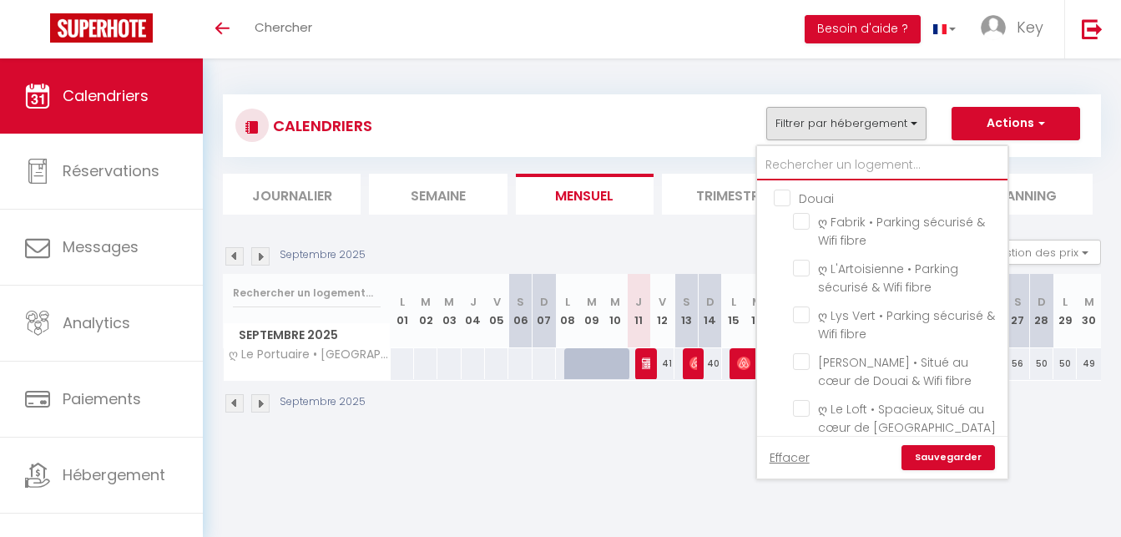
click at [849, 169] on input "text" at bounding box center [882, 165] width 250 height 30
